Goal: Check status

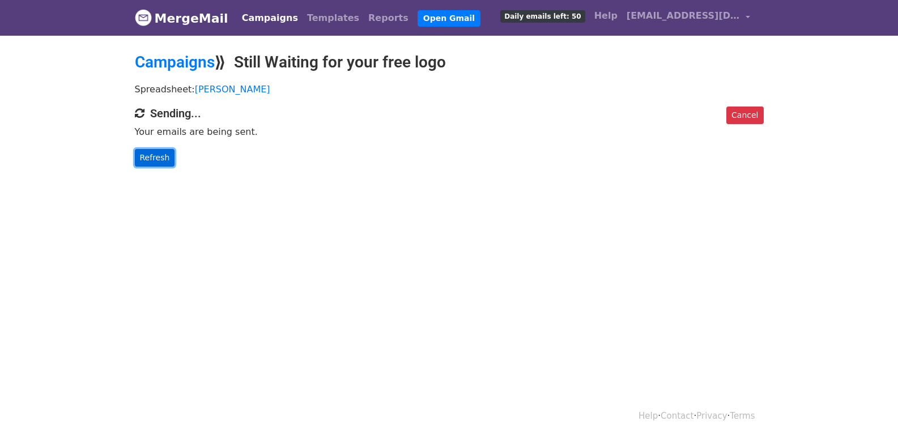
click at [154, 149] on link "Refresh" at bounding box center [155, 158] width 40 height 18
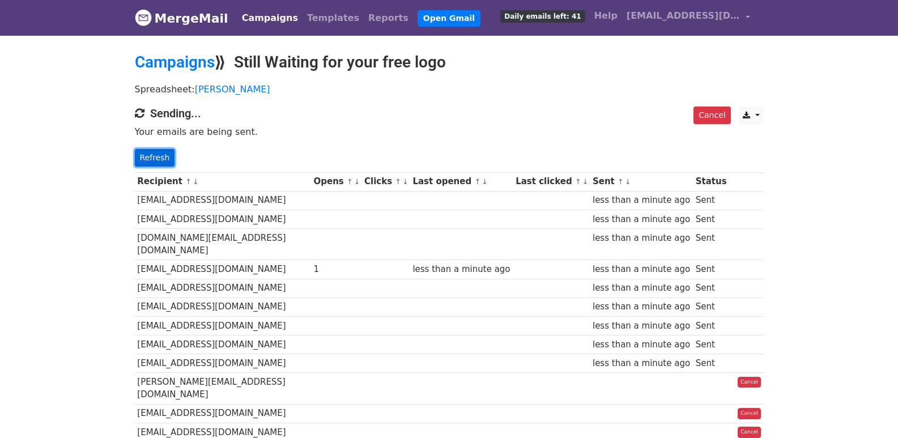
click at [158, 156] on link "Refresh" at bounding box center [155, 158] width 40 height 18
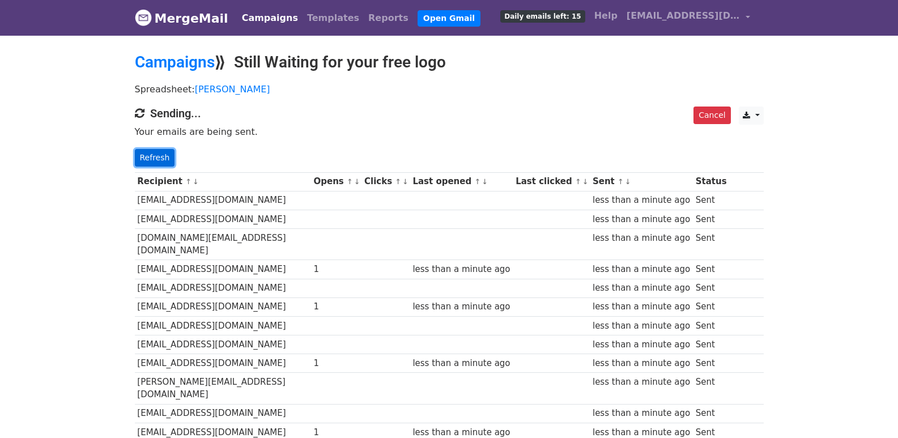
click at [158, 150] on link "Refresh" at bounding box center [155, 158] width 40 height 18
click at [160, 162] on link "Refresh" at bounding box center [155, 158] width 40 height 18
click at [159, 154] on link "Refresh" at bounding box center [155, 158] width 40 height 18
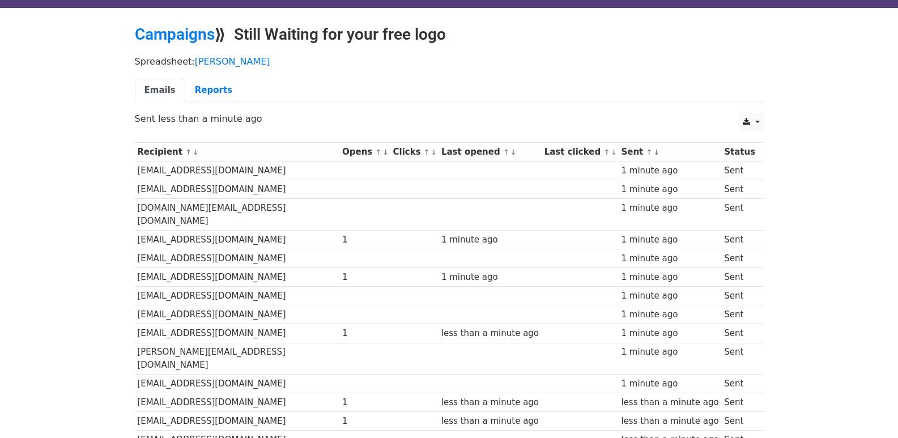
scroll to position [789, 0]
